Goal: Information Seeking & Learning: Find specific fact

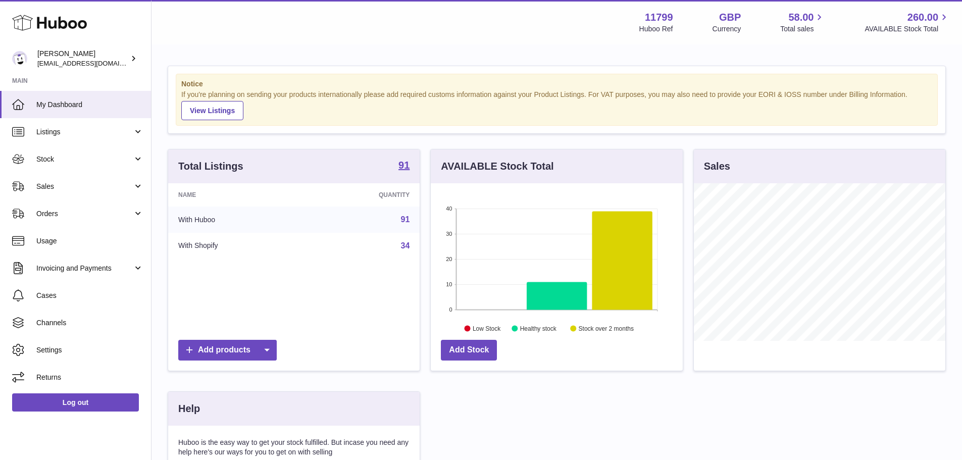
scroll to position [158, 255]
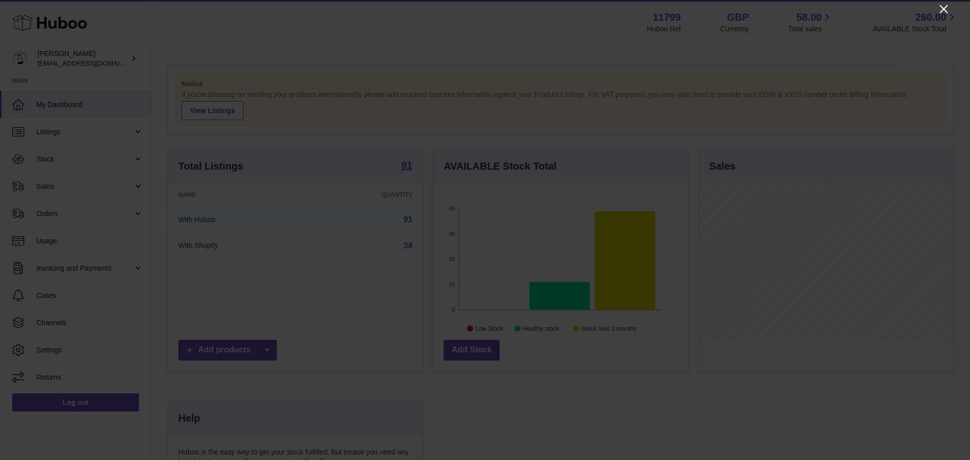
click at [939, 6] on icon "Close" at bounding box center [944, 9] width 12 height 12
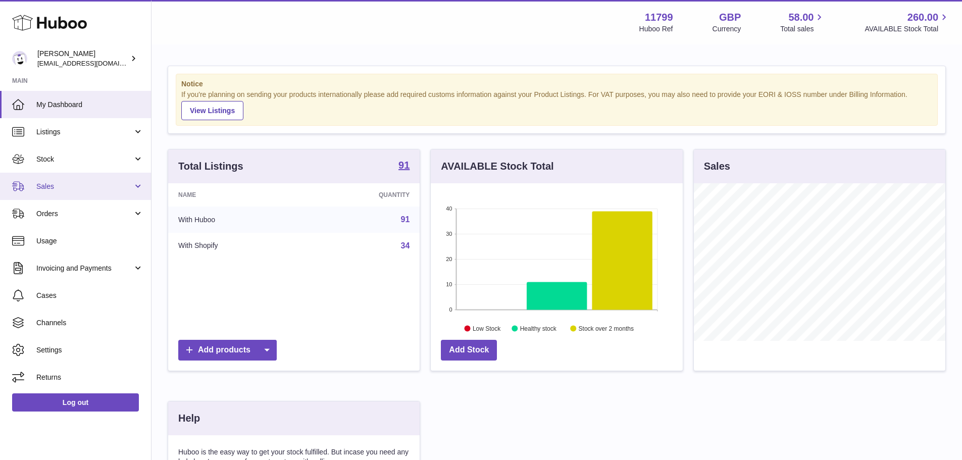
click at [91, 185] on span "Sales" at bounding box center [84, 187] width 96 height 10
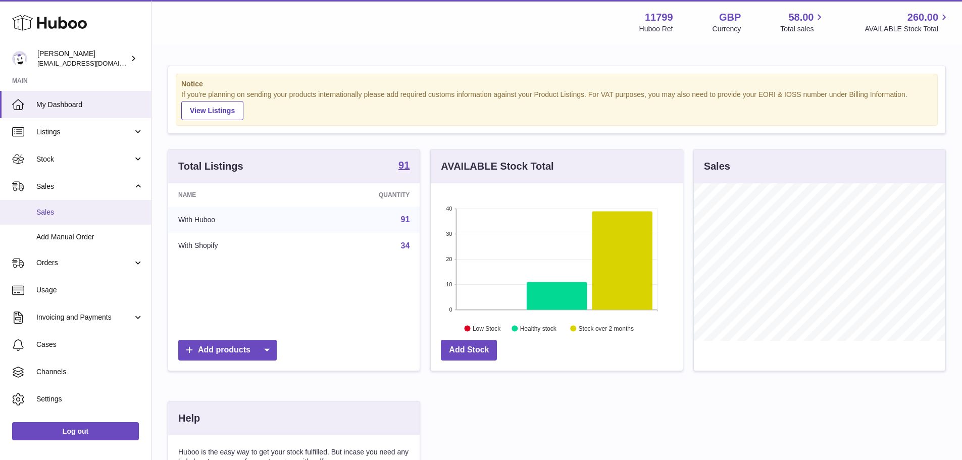
click at [86, 205] on link "Sales" at bounding box center [75, 212] width 151 height 25
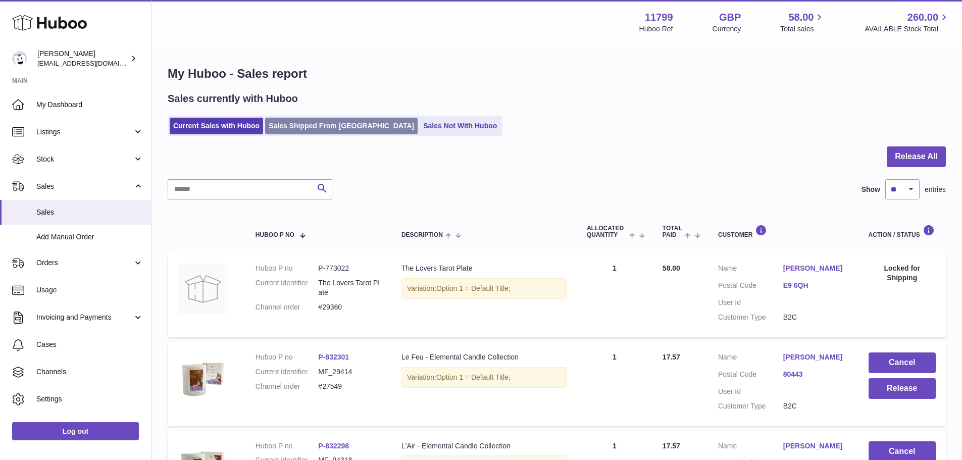
click at [303, 128] on link "Sales Shipped From [GEOGRAPHIC_DATA]" at bounding box center [341, 126] width 153 height 17
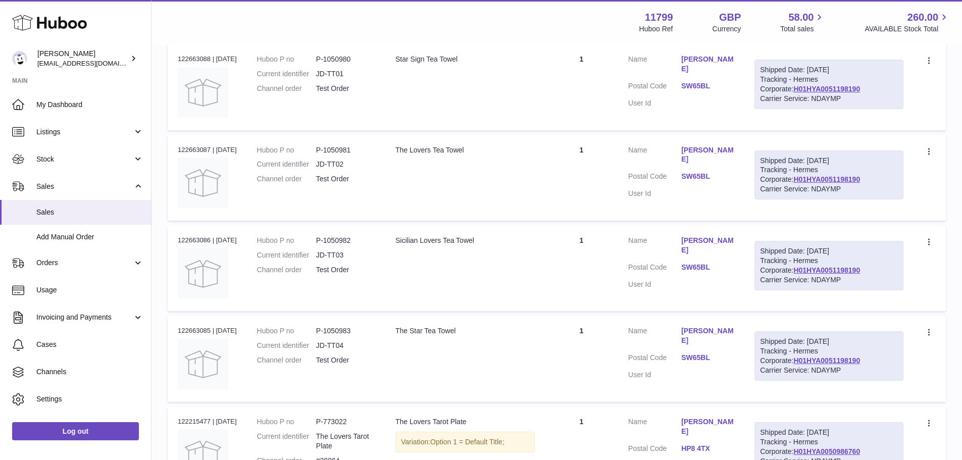
scroll to position [303, 0]
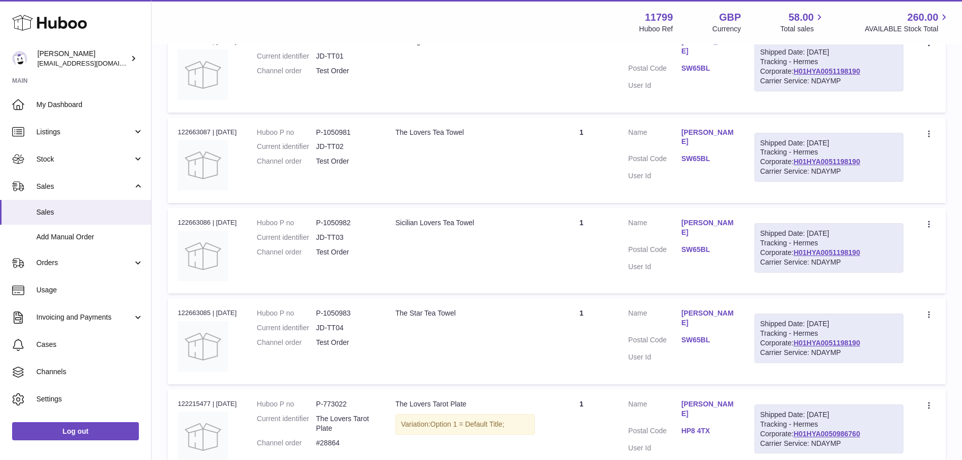
click at [714, 226] on link "Flora Vestey" at bounding box center [708, 227] width 53 height 19
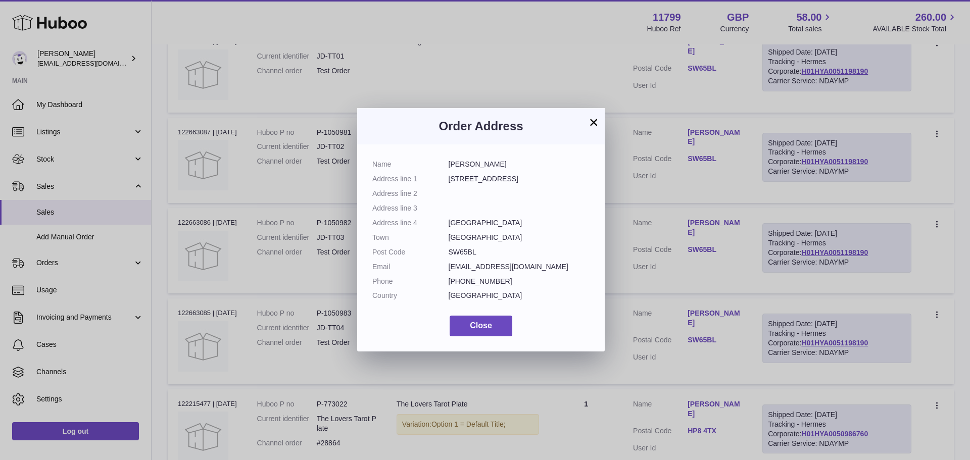
click at [714, 226] on div "× Order Address Name Flora Vestey Address line 1 13 Clonmel Road Address line 2…" at bounding box center [485, 230] width 970 height 460
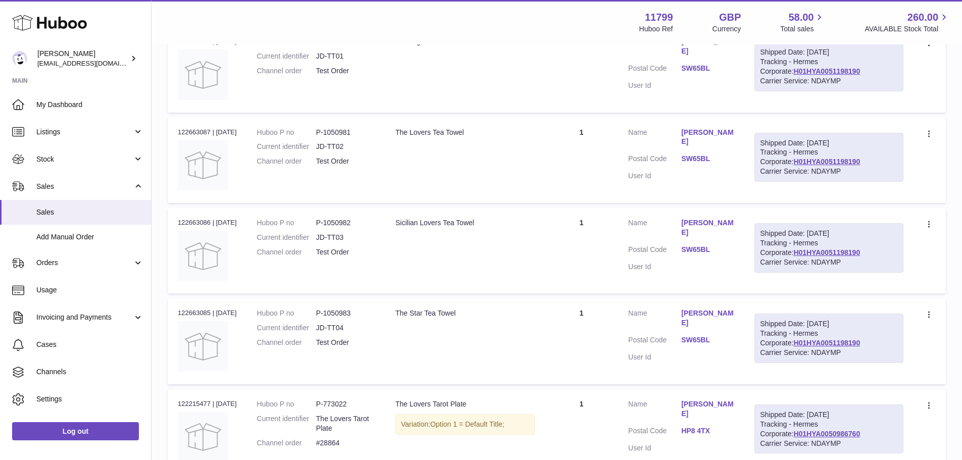
click at [541, 285] on td "Description Sicilian Lovers Tea Towel" at bounding box center [465, 250] width 160 height 85
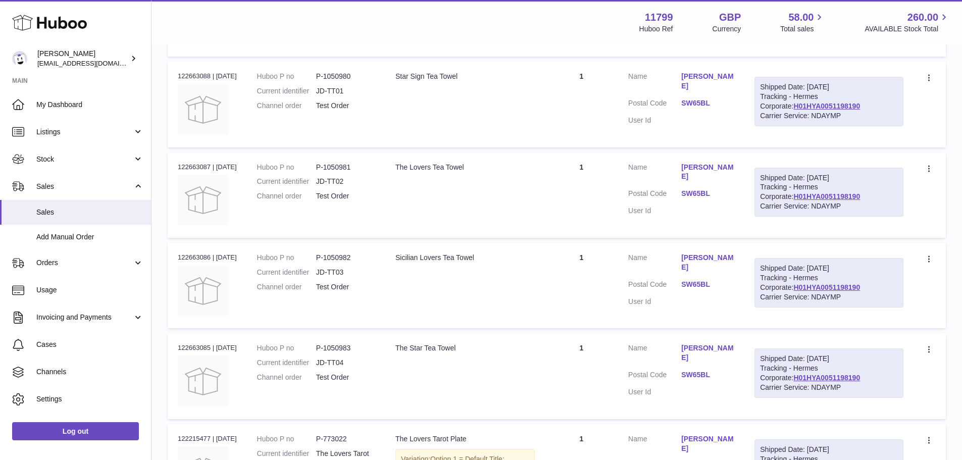
scroll to position [253, 0]
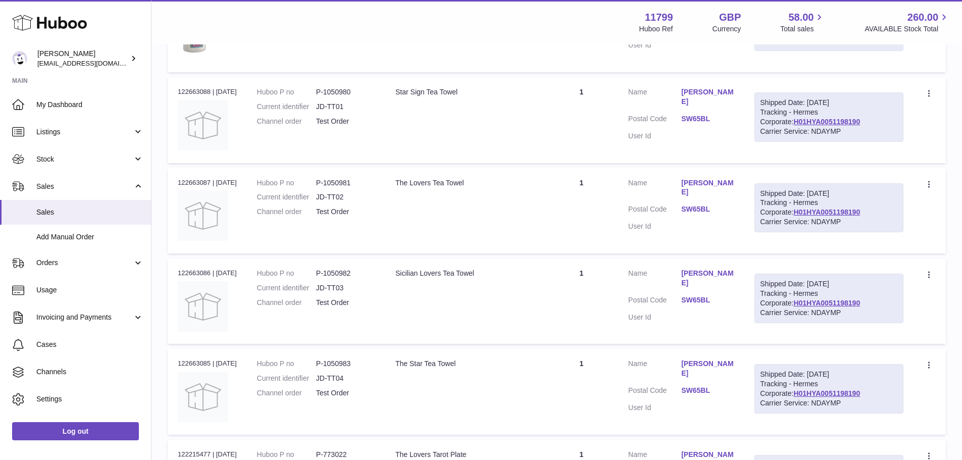
click at [608, 214] on td "Quantity 1" at bounding box center [581, 210] width 73 height 85
drag, startPoint x: 332, startPoint y: 184, endPoint x: 365, endPoint y: 184, distance: 32.3
click at [365, 184] on dd "P-1050981" at bounding box center [345, 183] width 59 height 10
copy dd "1050981"
click at [345, 97] on dd "P-1050980" at bounding box center [345, 92] width 59 height 10
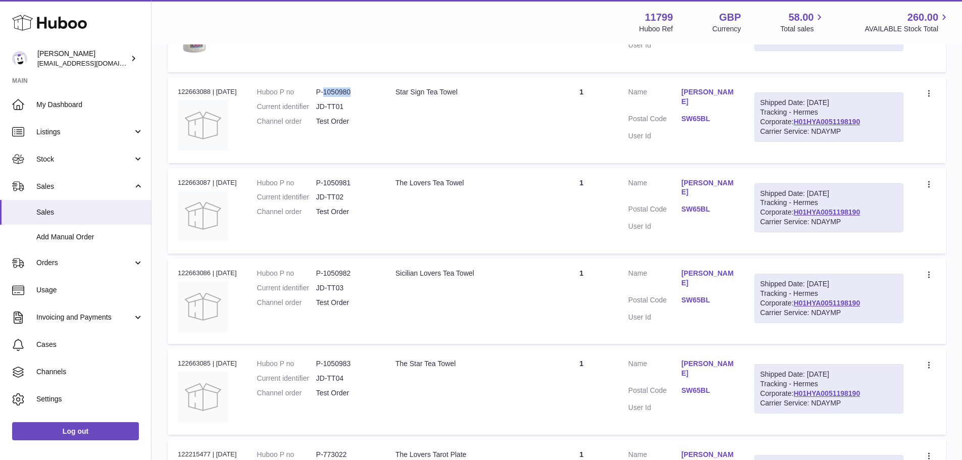
click at [345, 97] on dd "P-1050980" at bounding box center [345, 92] width 59 height 10
copy dd "1050980"
click at [342, 278] on dd "P-1050982" at bounding box center [345, 274] width 59 height 10
copy dd "1050982"
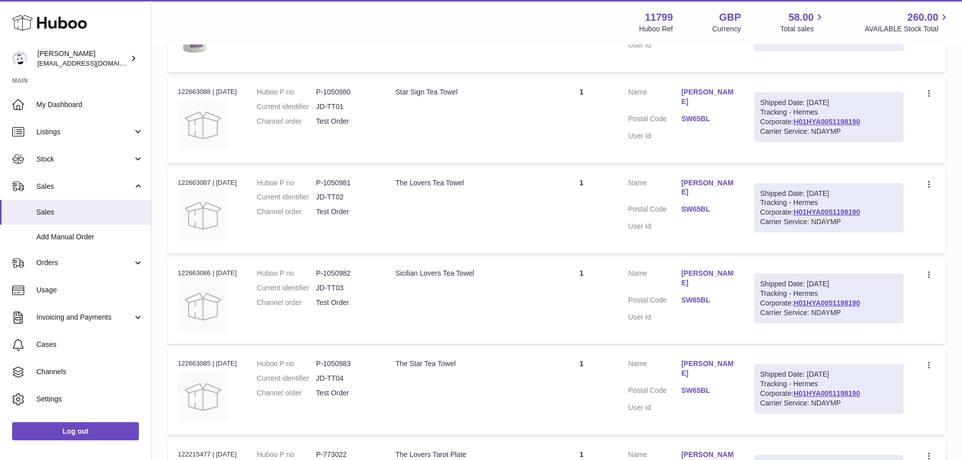
click at [344, 369] on dd "P-1050983" at bounding box center [345, 364] width 59 height 10
copy dd "1050983"
click at [495, 246] on td "Description The Lovers Tea Towel" at bounding box center [465, 210] width 160 height 85
click at [794, 123] on link "H01HYA0051198190" at bounding box center [827, 122] width 67 height 8
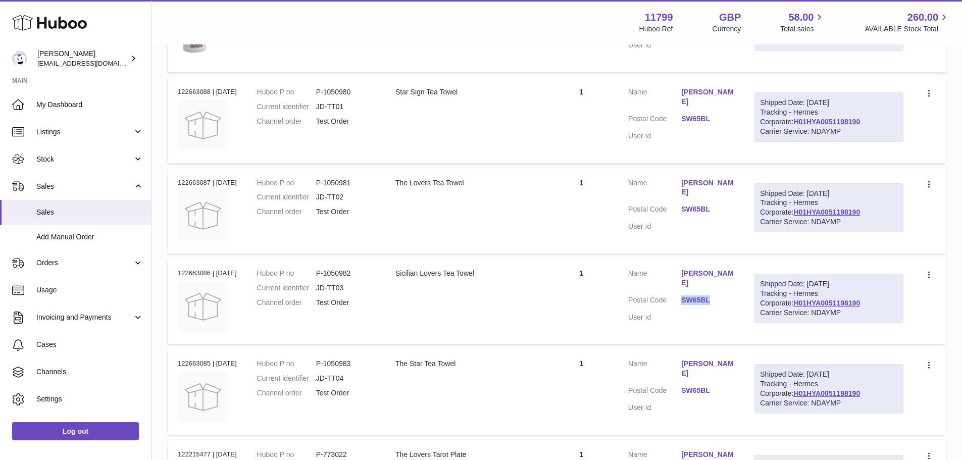
drag, startPoint x: 694, startPoint y: 301, endPoint x: 717, endPoint y: 302, distance: 23.7
click at [725, 304] on dl "Customer Name Flora Vestey Postal Code SW65BL User Id" at bounding box center [681, 298] width 106 height 59
copy link "SW65BL"
click at [545, 225] on td "Description The Lovers Tea Towel" at bounding box center [465, 210] width 160 height 85
click at [515, 258] on table "Order No Huboo P no Description Quantity Sold Customer Tracking Order no 122770…" at bounding box center [557, 419] width 779 height 953
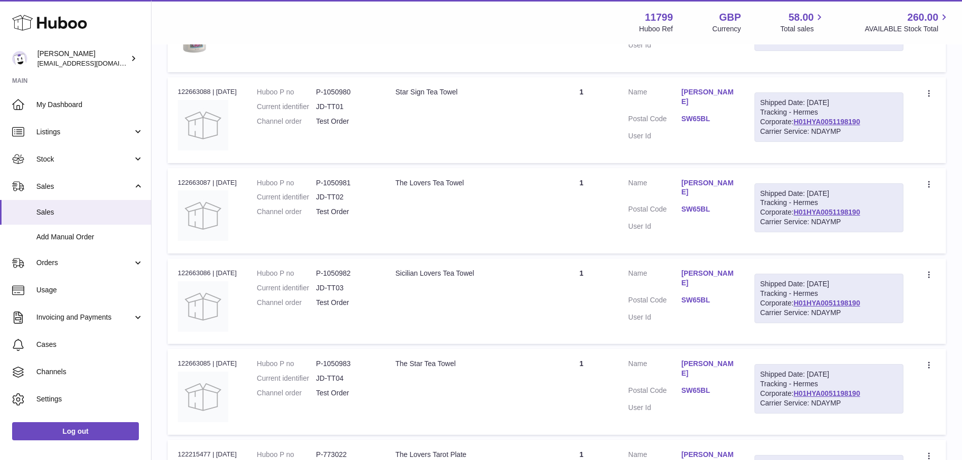
click at [478, 102] on td "Description Star Sign Tea Towel" at bounding box center [465, 119] width 160 height 85
